Goal: Check status: Check status

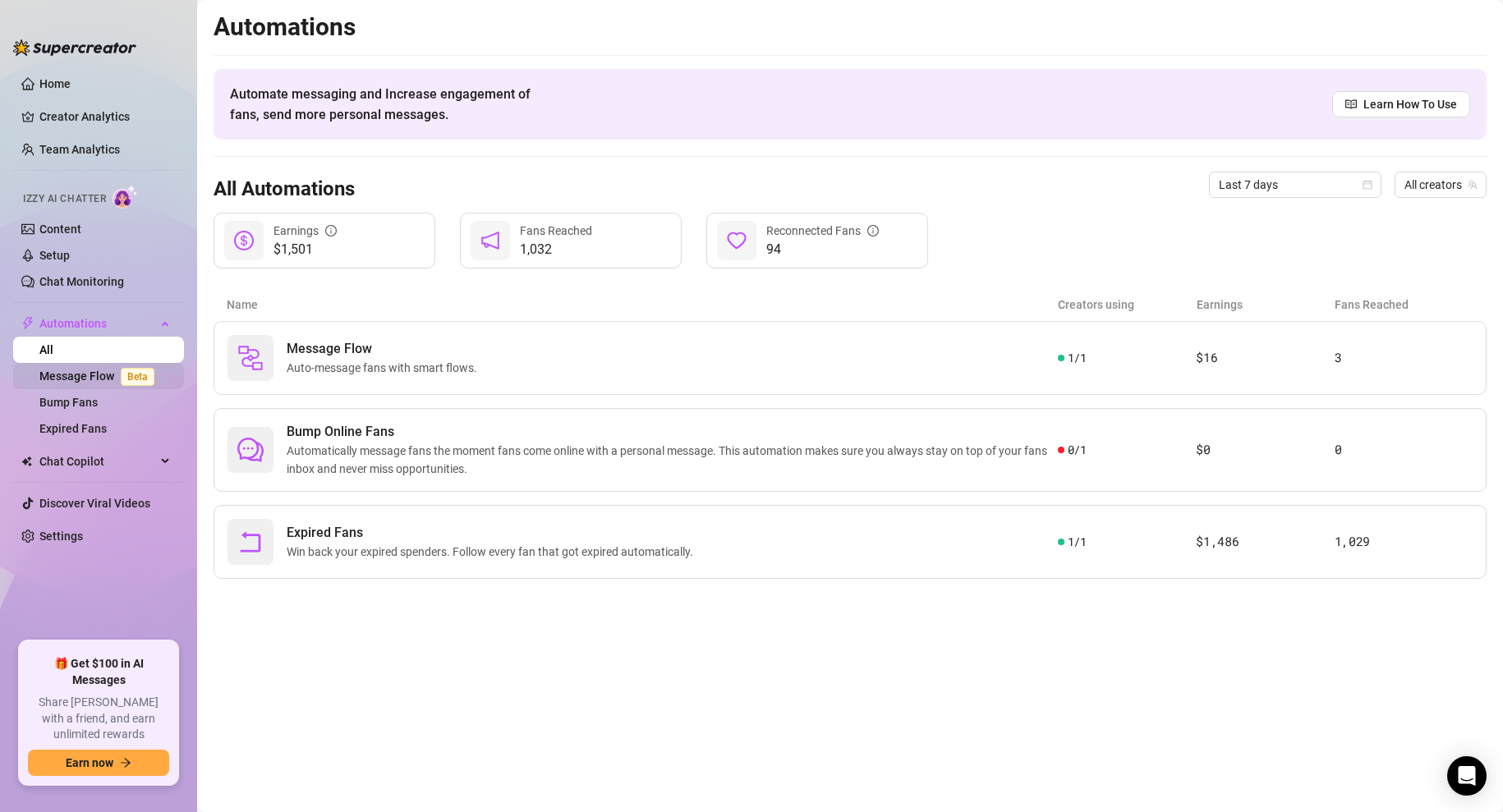
click at [75, 371] on link "Message Flow Beta" at bounding box center [100, 376] width 121 height 13
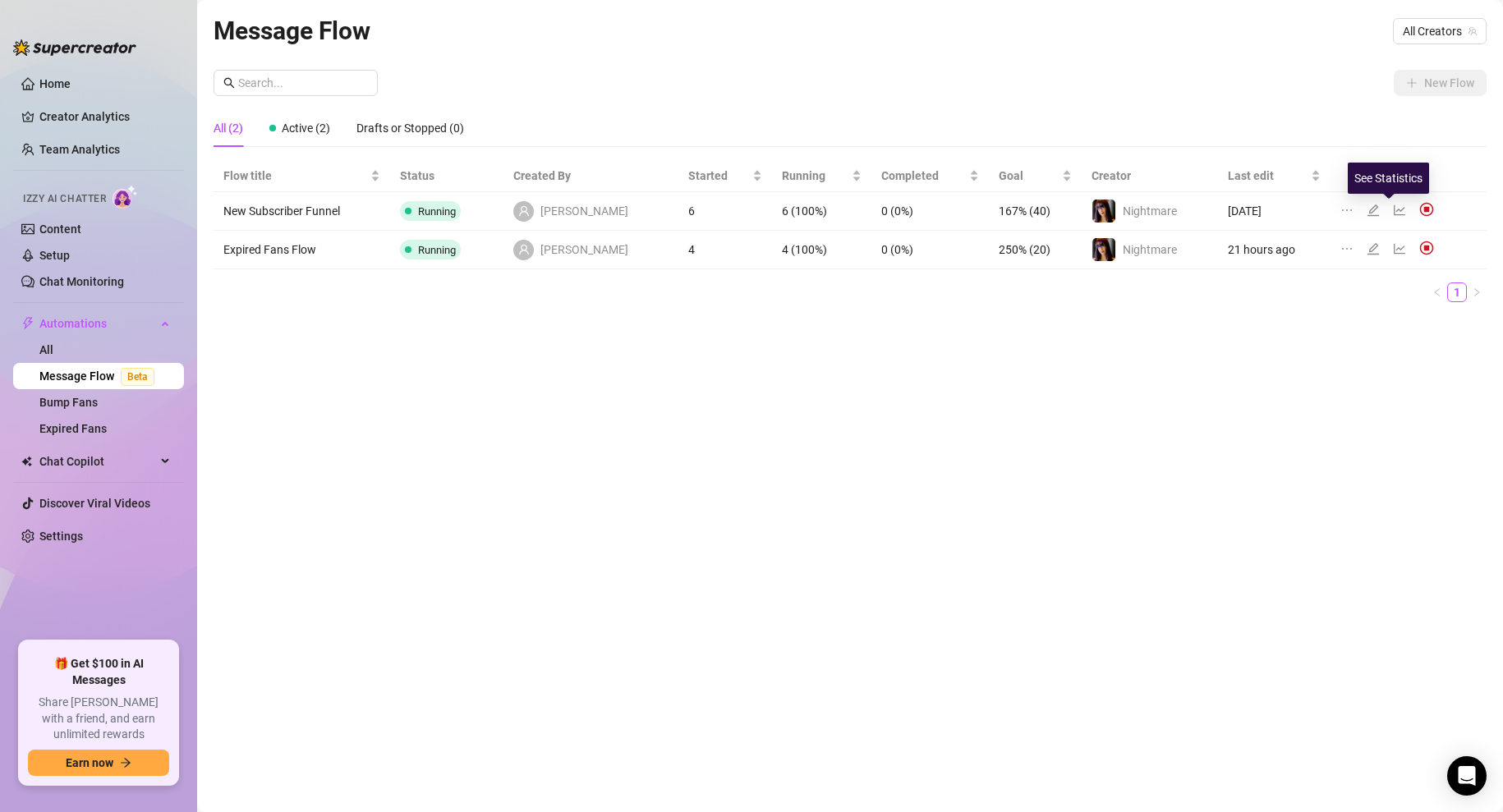
click at [1393, 213] on icon "line-chart" at bounding box center [1400, 211] width 13 height 13
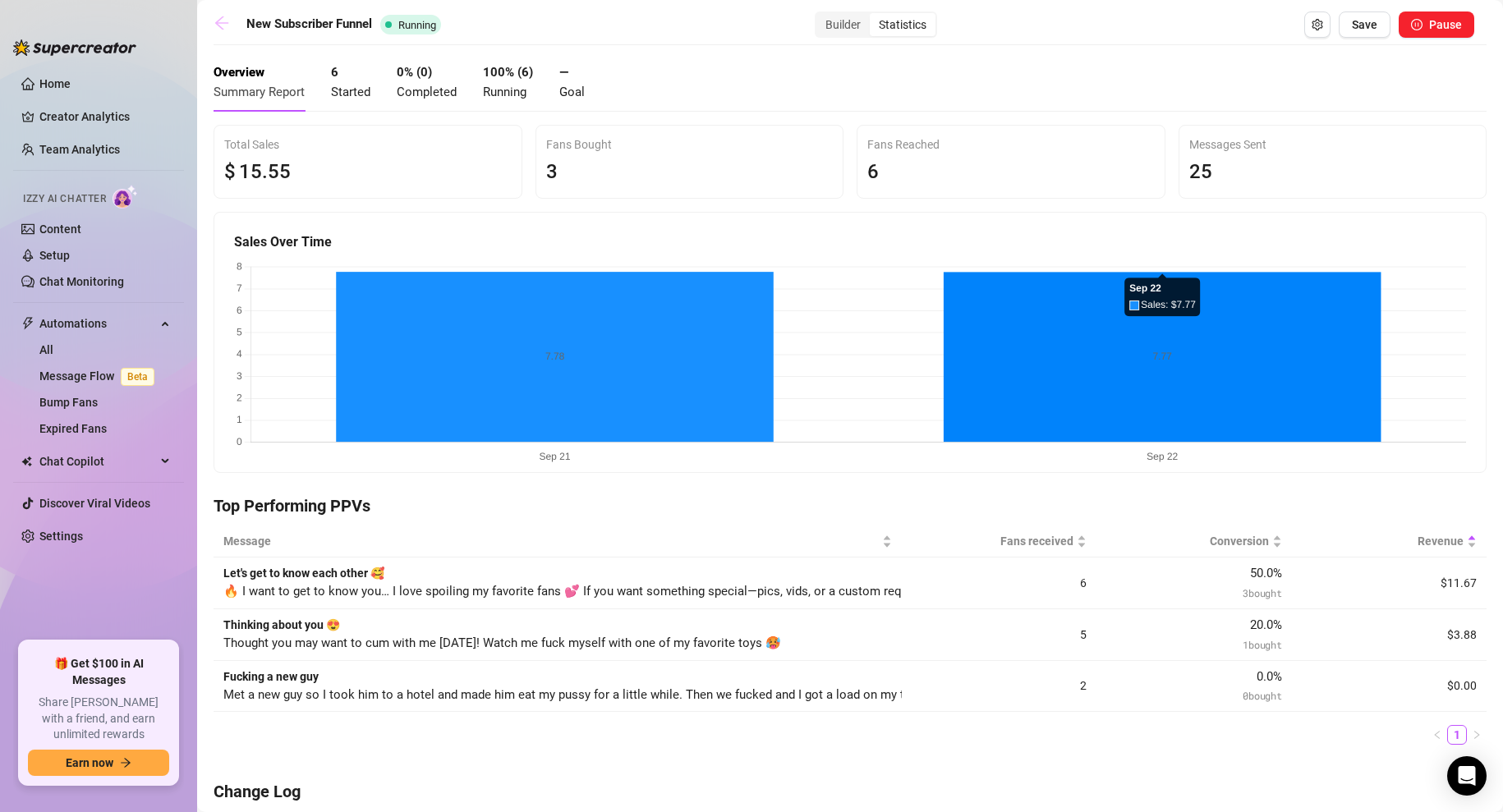
click at [219, 21] on icon "arrow-left" at bounding box center [221, 23] width 16 height 16
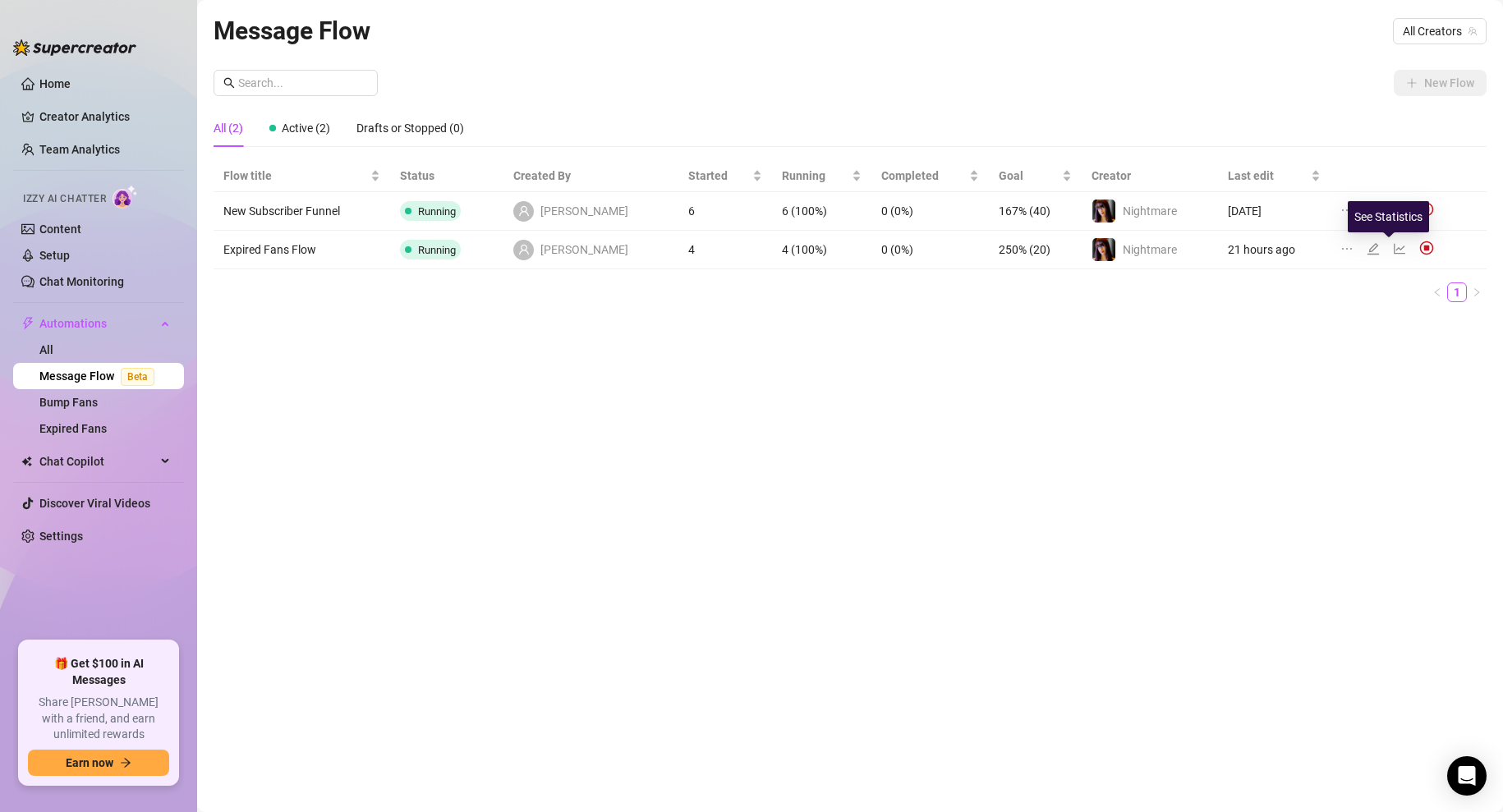
click at [1393, 255] on icon "line-chart" at bounding box center [1400, 249] width 13 height 13
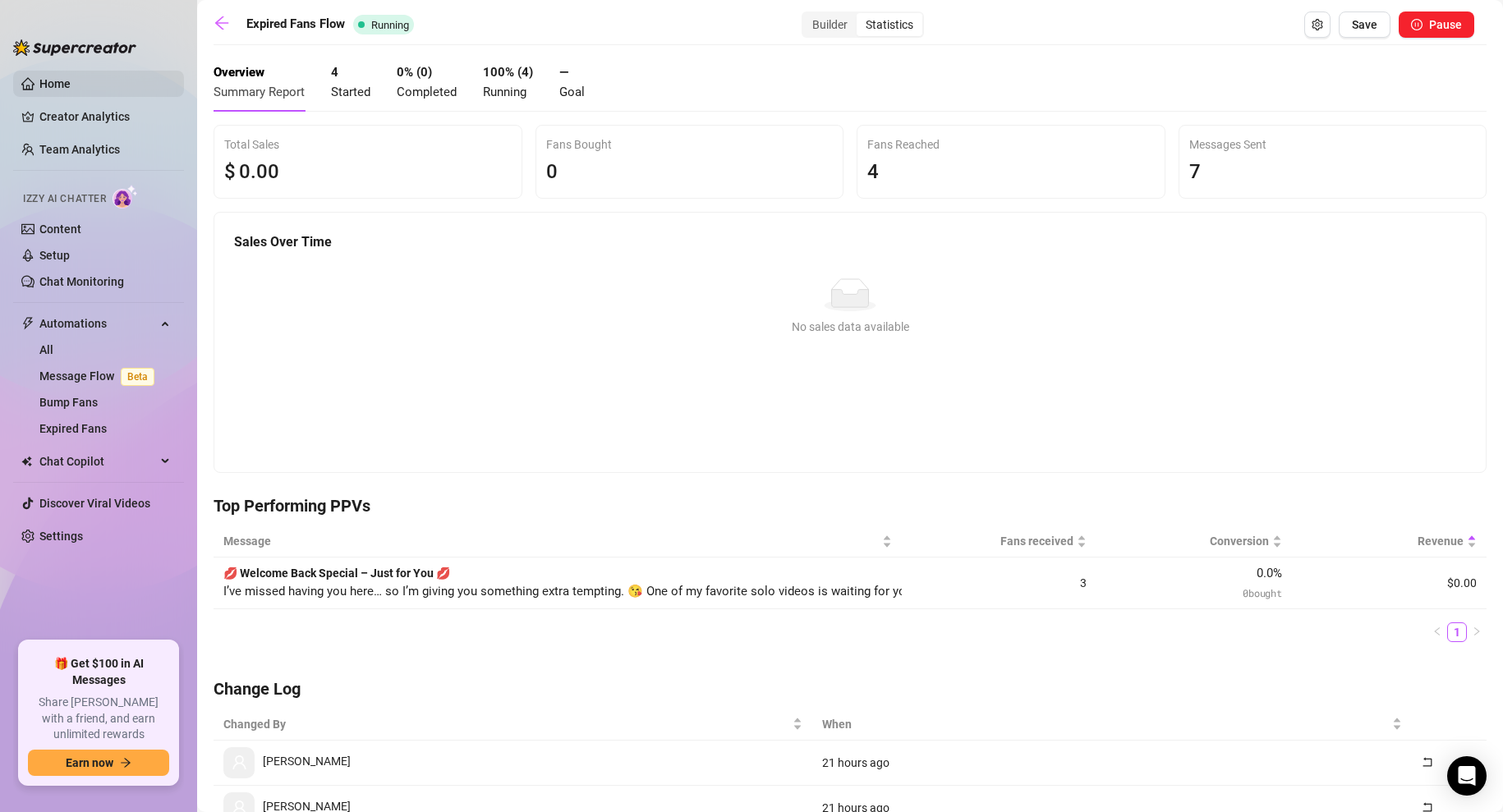
click at [52, 77] on link "Home" at bounding box center [55, 84] width 31 height 13
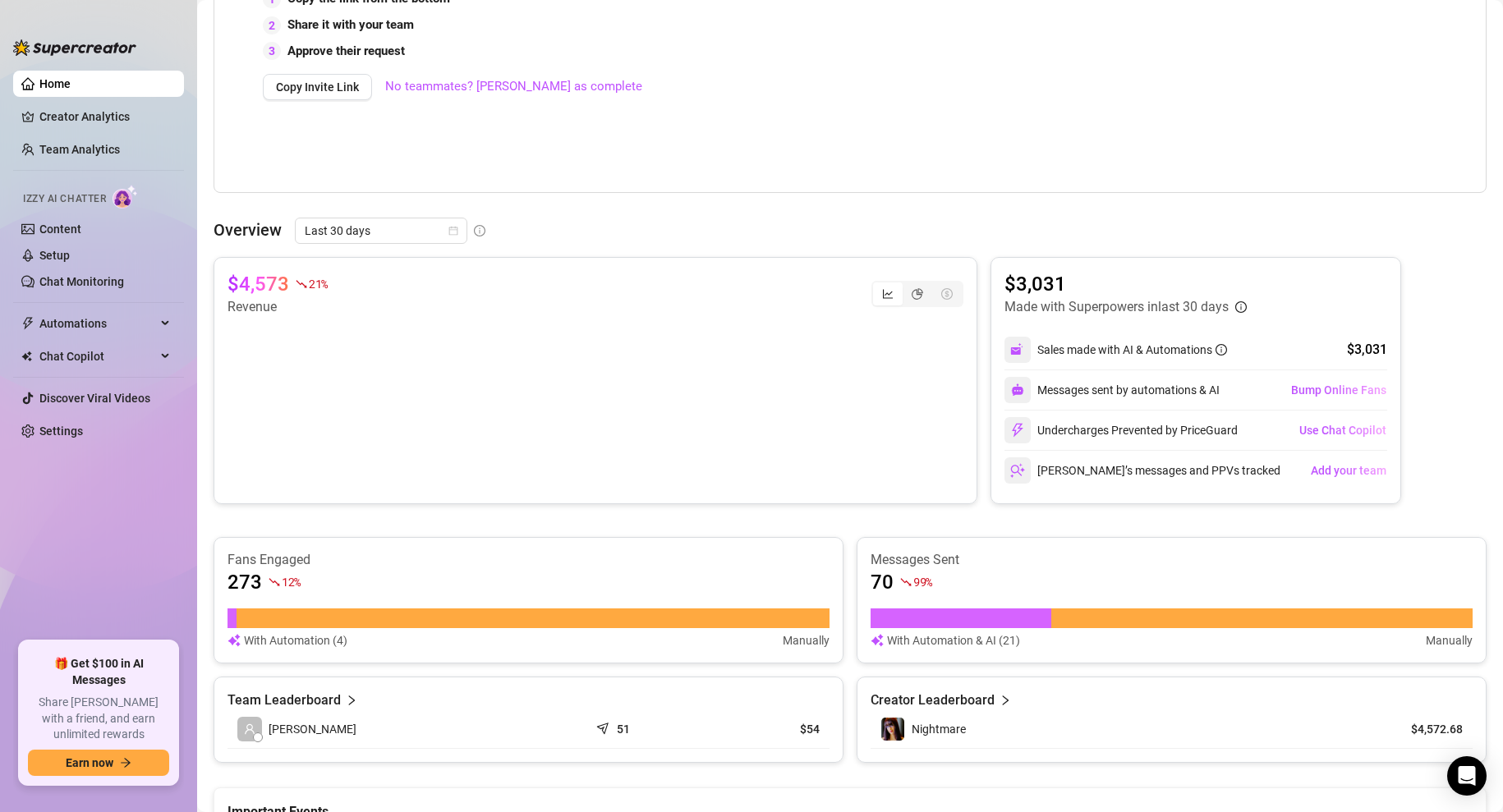
scroll to position [672, 0]
